Goal: Navigation & Orientation: Understand site structure

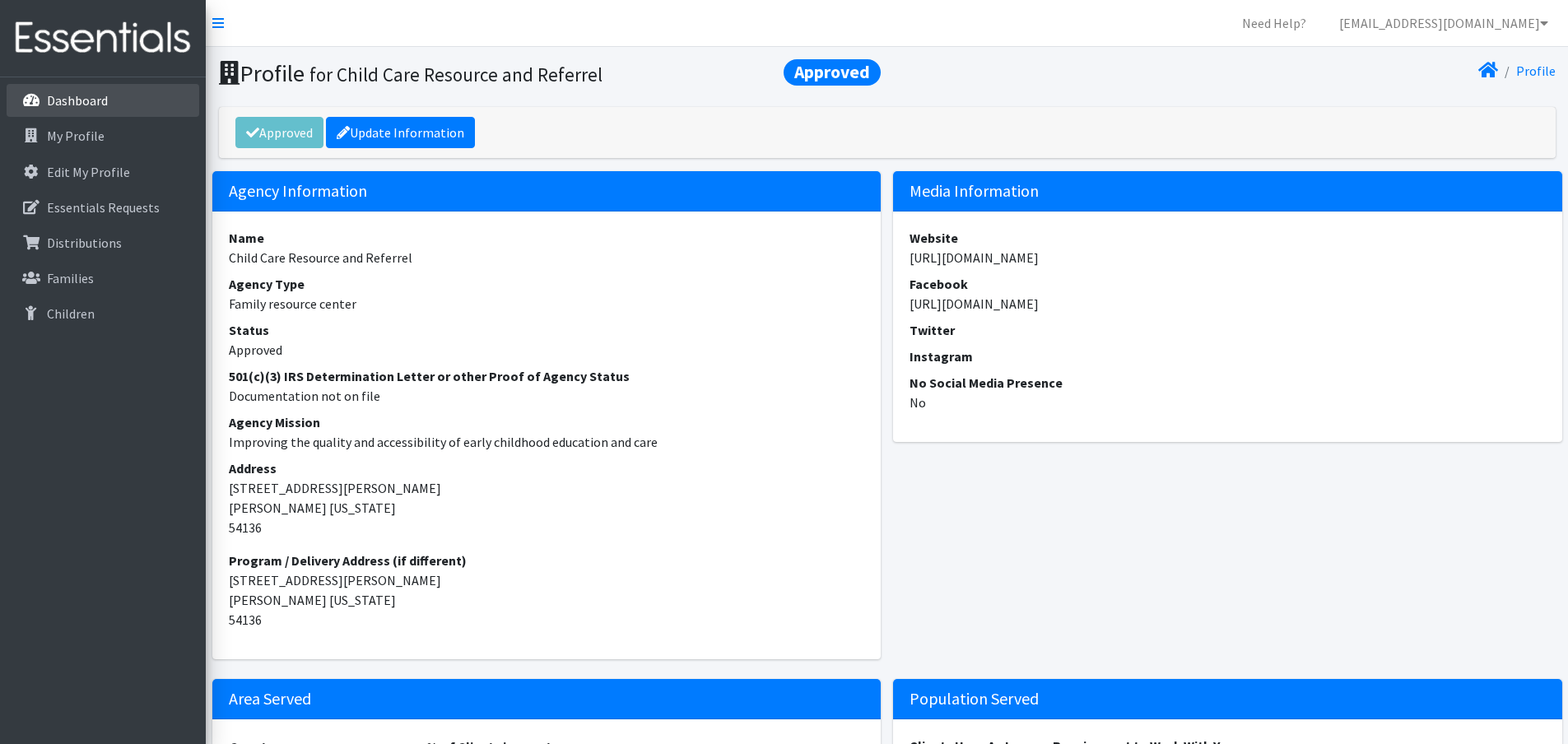
click at [79, 103] on p "Dashboard" at bounding box center [77, 100] width 61 height 16
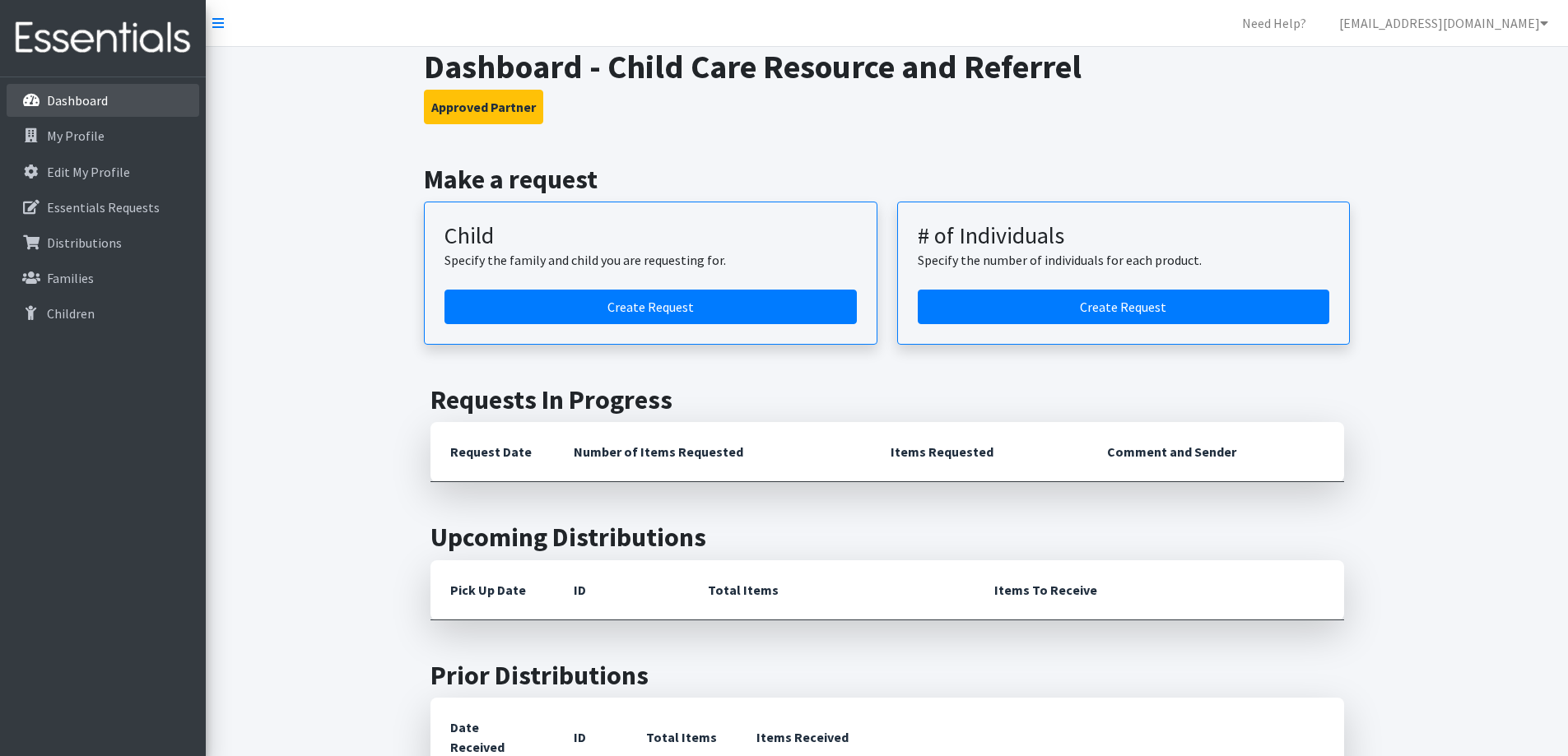
click at [131, 98] on link "Dashboard" at bounding box center [102, 100] width 192 height 33
click at [113, 217] on link "Essentials Requests" at bounding box center [102, 207] width 192 height 33
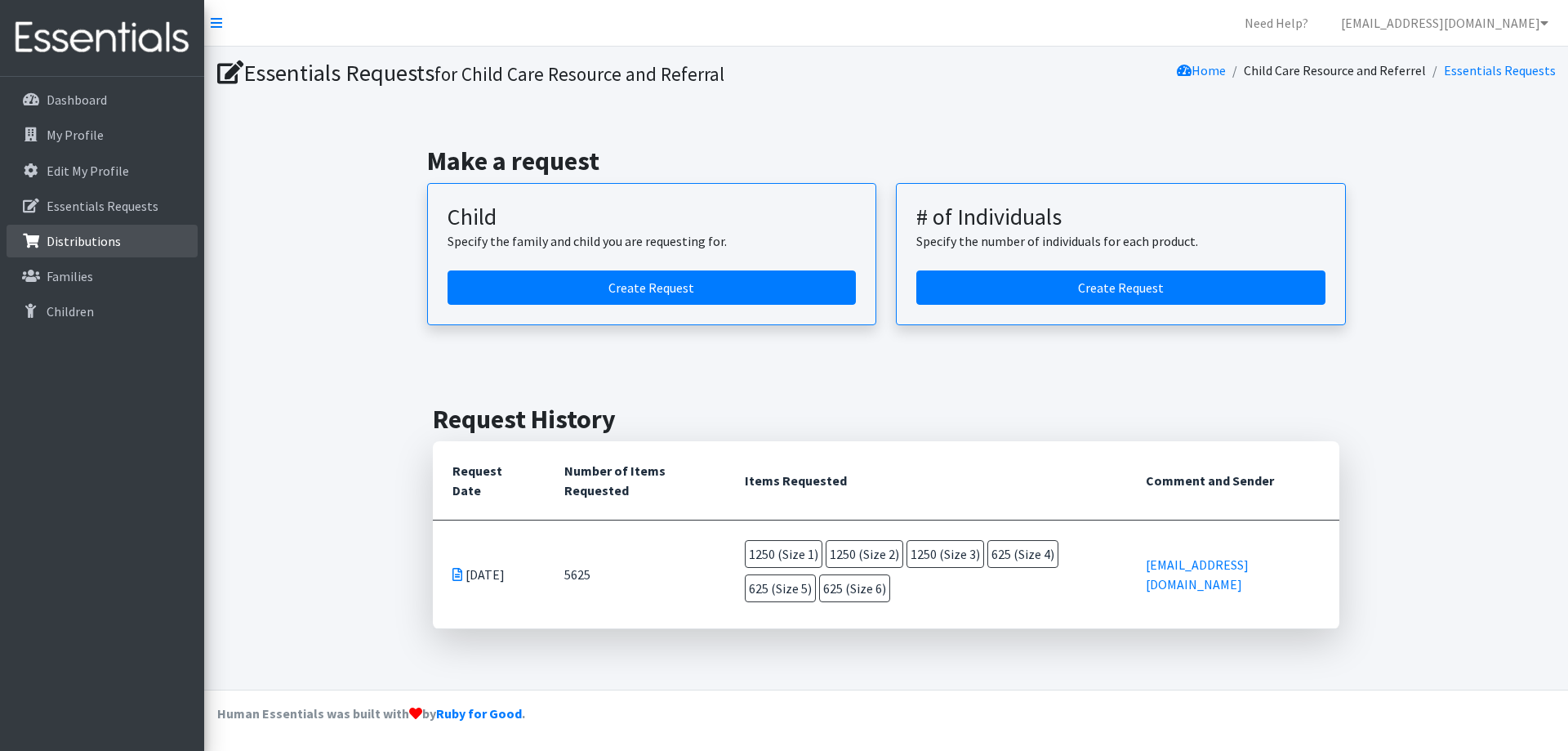
click at [119, 255] on link "Distributions" at bounding box center [101, 241] width 191 height 33
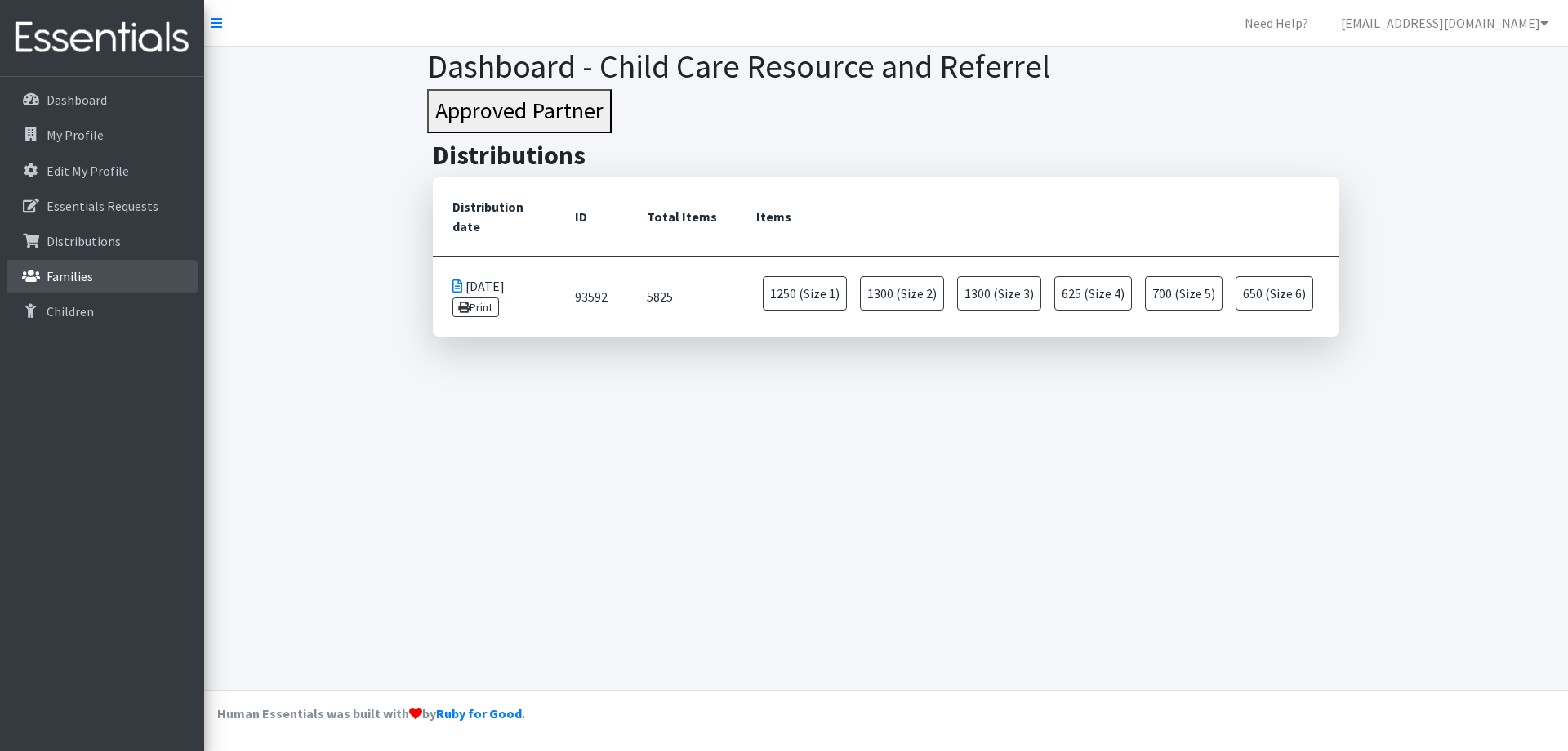
click at [109, 283] on link "Families" at bounding box center [101, 276] width 191 height 33
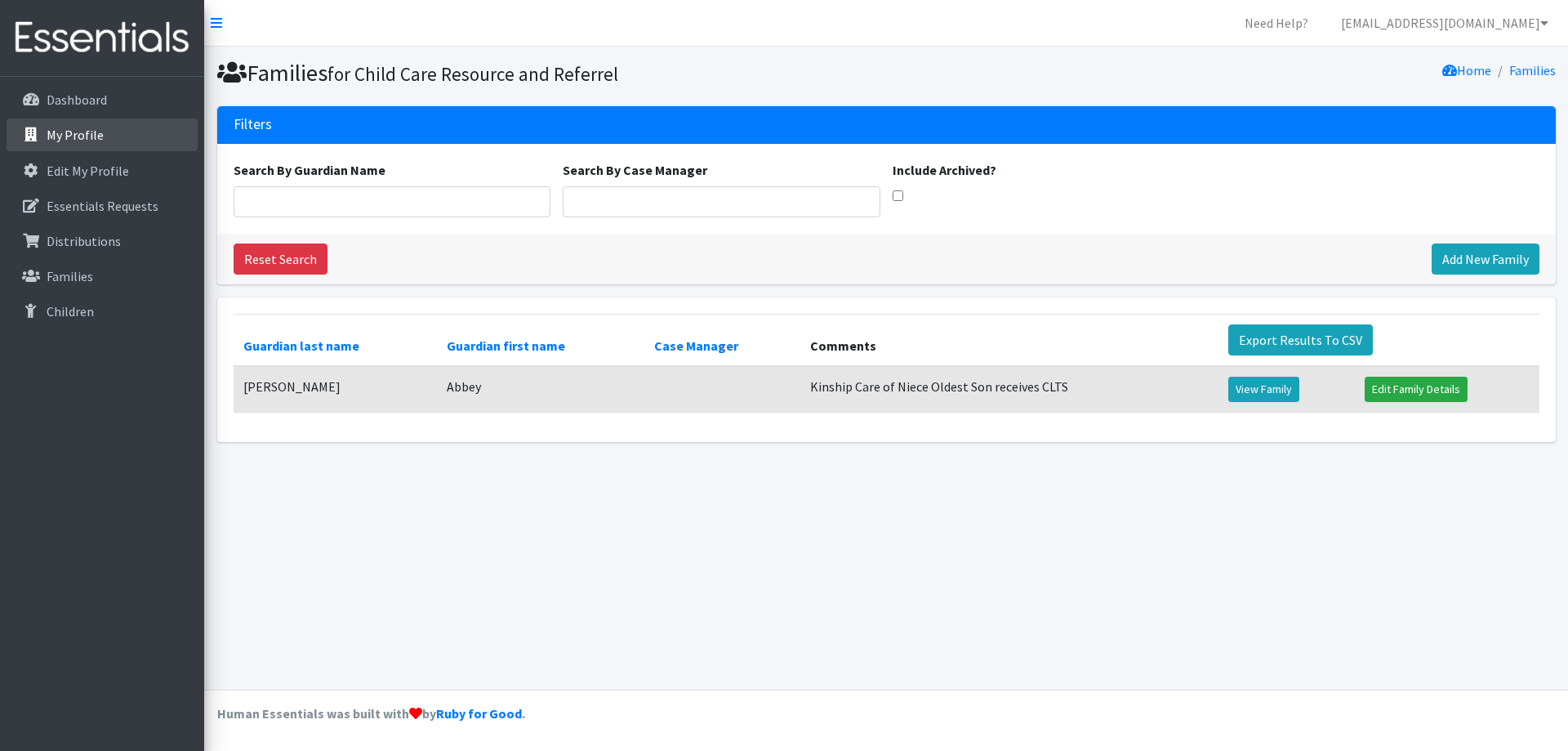
click at [103, 122] on link "My Profile" at bounding box center [101, 134] width 191 height 33
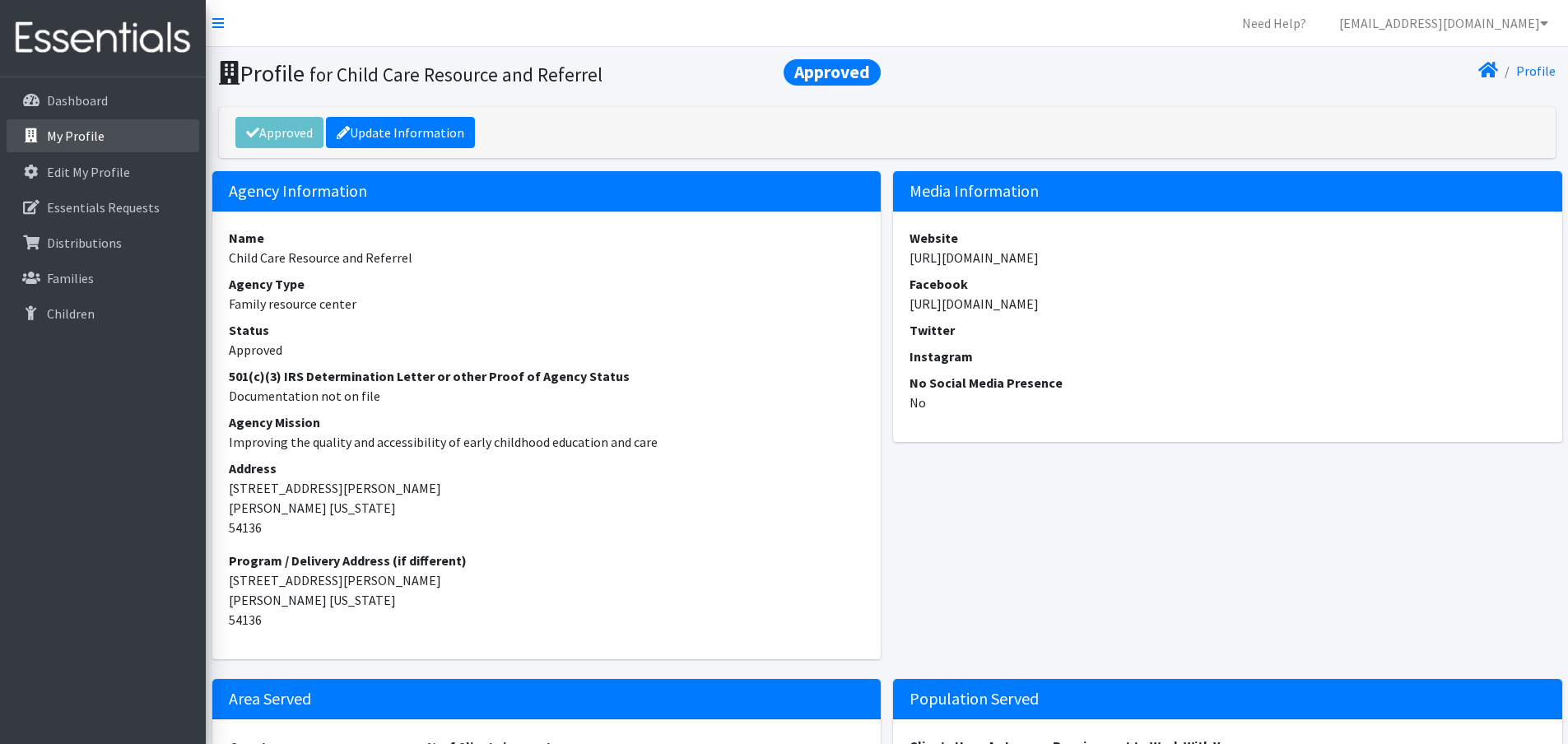
click at [97, 134] on p "My Profile" at bounding box center [75, 136] width 57 height 16
click at [98, 123] on link "My Profile" at bounding box center [102, 135] width 192 height 33
click at [139, 246] on link "Distributions" at bounding box center [102, 242] width 192 height 33
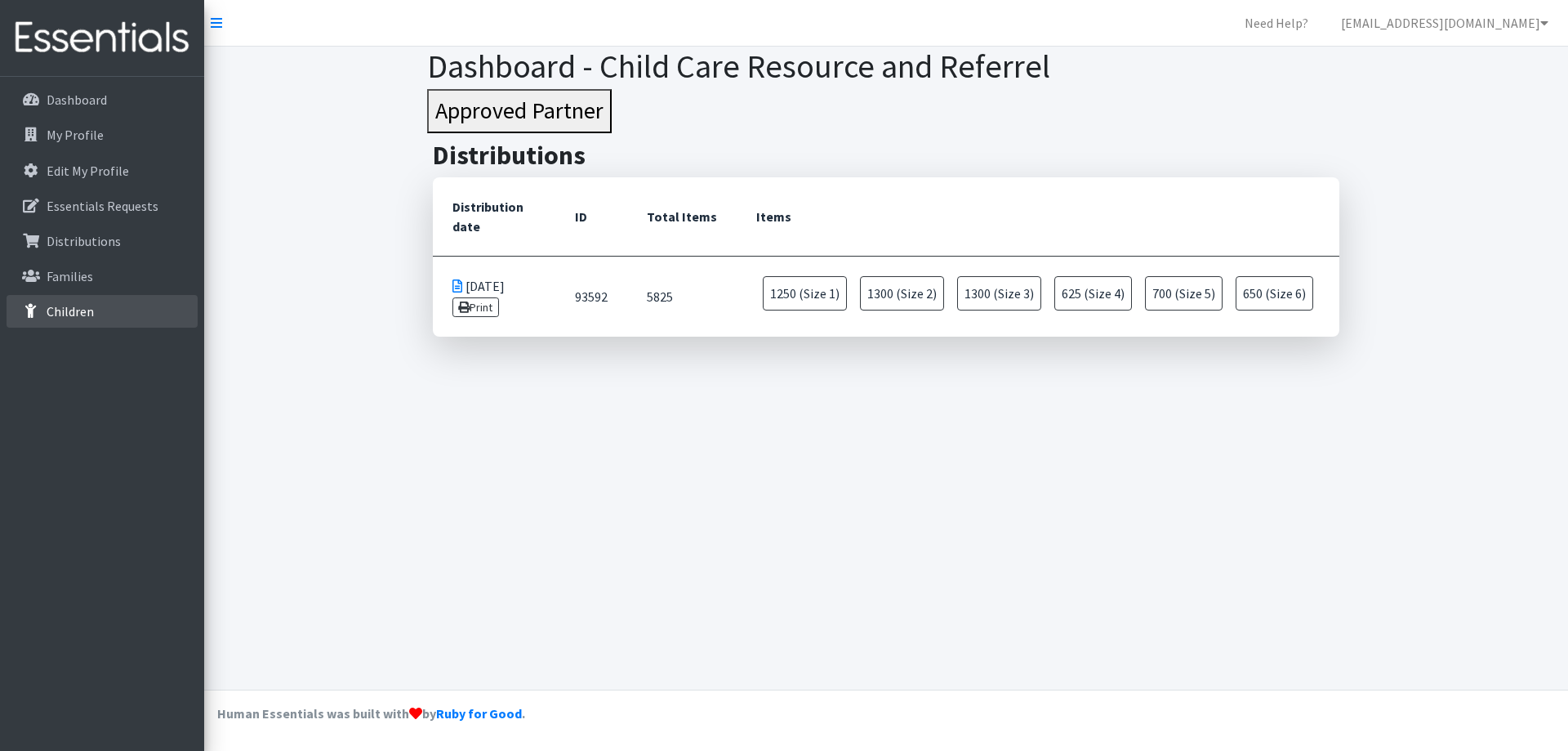
click at [54, 296] on link "Children" at bounding box center [101, 311] width 191 height 33
